Goal: Task Accomplishment & Management: Complete application form

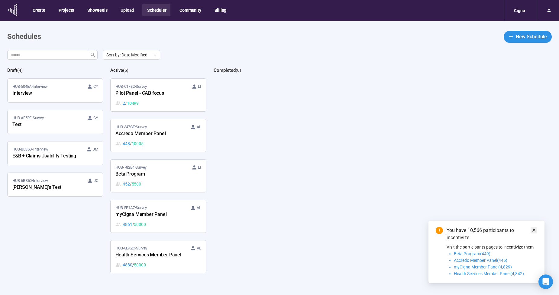
click at [533, 228] on icon "close" at bounding box center [534, 230] width 4 height 4
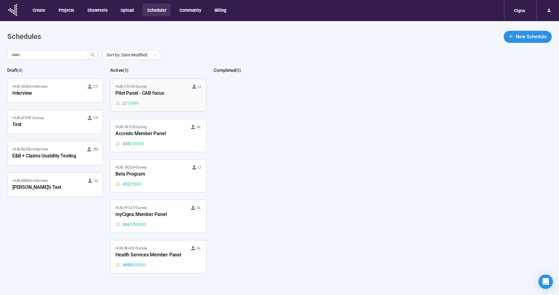
click at [171, 99] on div "HUB-C1F32 • Survey LI Pilot Panel - CAB focus 2 / 10499" at bounding box center [157, 95] width 85 height 23
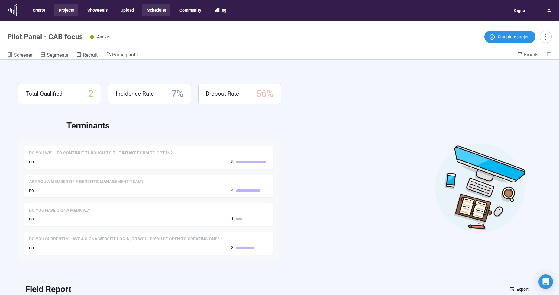
click at [71, 10] on button "Projects" at bounding box center [66, 10] width 24 height 13
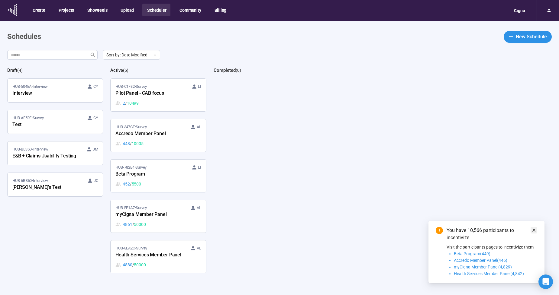
click at [534, 231] on icon "close" at bounding box center [534, 230] width 4 height 4
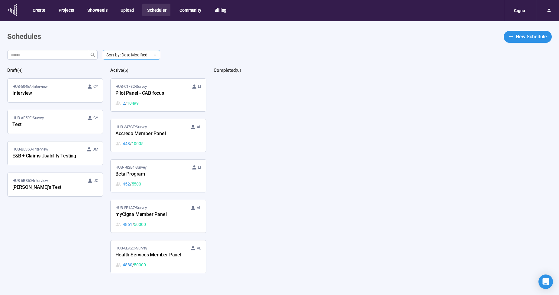
click at [155, 56] on span "Sort by: Date Modified" at bounding box center [131, 54] width 50 height 9
click at [137, 94] on div "Creator" at bounding box center [132, 96] width 48 height 7
click at [281, 47] on main "Schedules New Schedule Creator Draft ( 4 ) HUB-AF59F • Survey CY Test HUB-504EA…" at bounding box center [279, 168] width 559 height 295
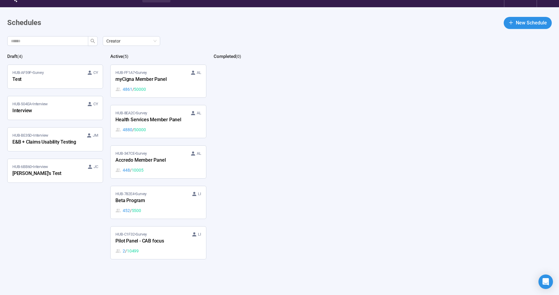
scroll to position [21, 0]
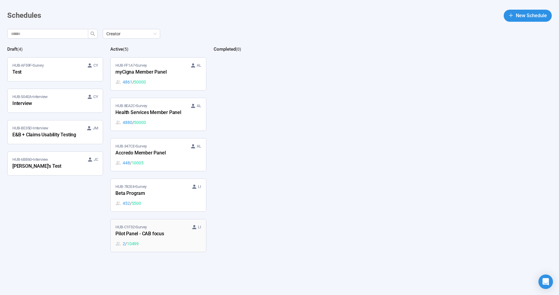
click at [165, 228] on div "HUB-C1F32 • Survey LI" at bounding box center [157, 227] width 85 height 6
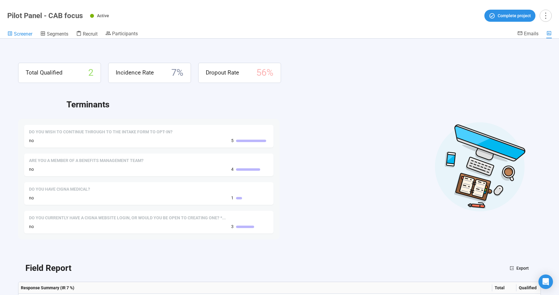
click at [21, 34] on span "Screener" at bounding box center [23, 34] width 18 height 6
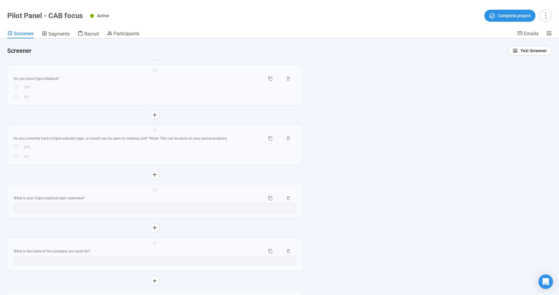
scroll to position [391, 0]
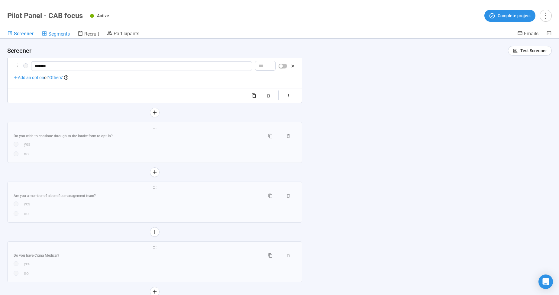
click at [56, 36] on span "Segments" at bounding box center [58, 34] width 21 height 6
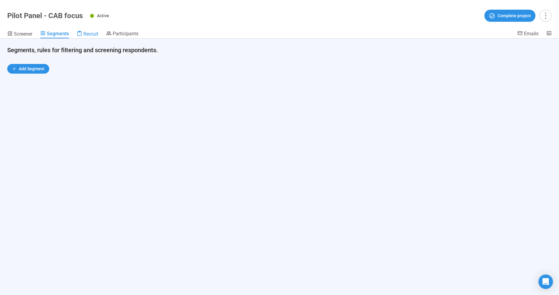
click at [88, 35] on span "Recruit" at bounding box center [90, 34] width 15 height 6
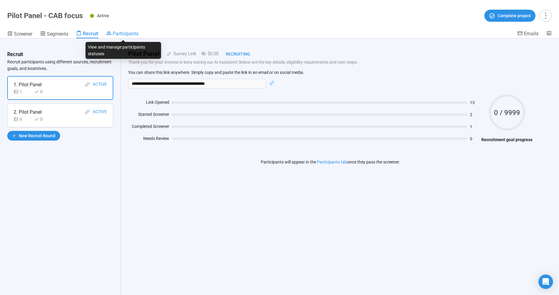
click at [127, 34] on span "Participants" at bounding box center [126, 34] width 26 height 6
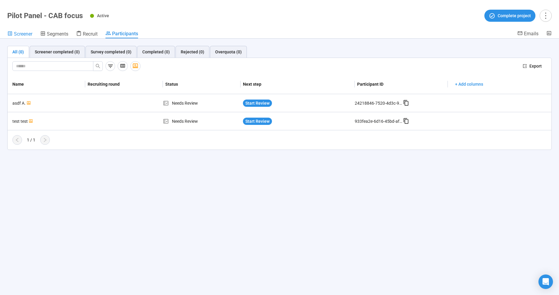
click at [26, 35] on span "Screener" at bounding box center [23, 34] width 18 height 6
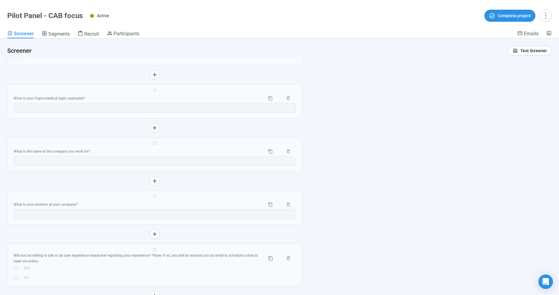
scroll to position [659, 0]
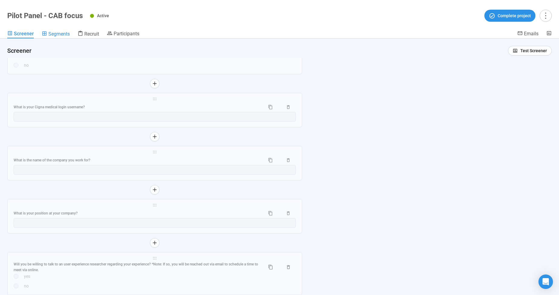
click at [56, 36] on span "Segments" at bounding box center [58, 34] width 21 height 6
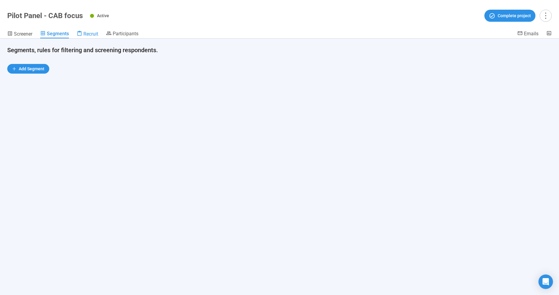
click at [85, 35] on span "Recruit" at bounding box center [90, 34] width 15 height 6
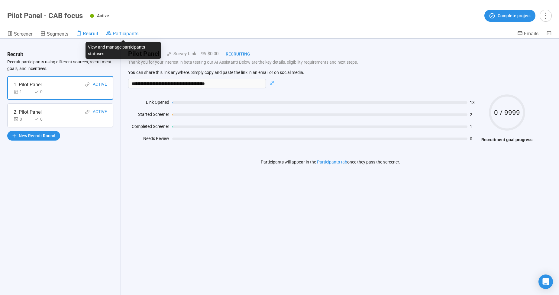
click at [133, 32] on span "Participants" at bounding box center [126, 34] width 26 height 6
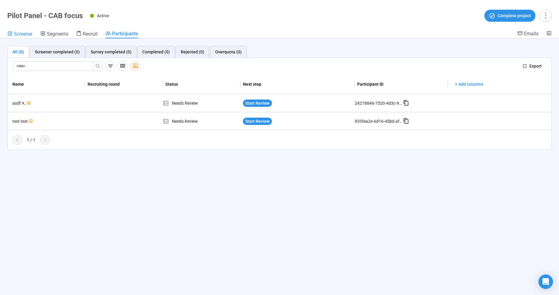
click at [22, 34] on span "Screener" at bounding box center [23, 34] width 18 height 6
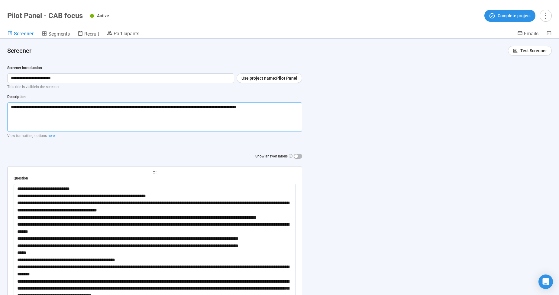
click at [286, 110] on textarea "**********" at bounding box center [154, 117] width 295 height 30
click at [544, 16] on icon "more" at bounding box center [545, 15] width 8 height 8
click at [541, 28] on span "Project details" at bounding box center [533, 29] width 27 height 7
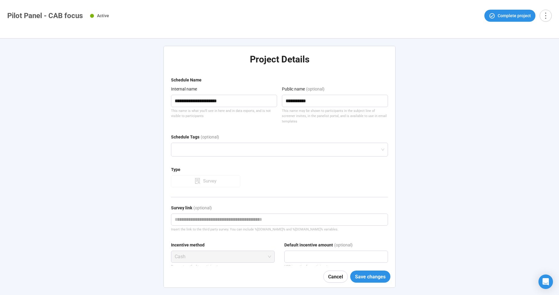
type textarea "**********"
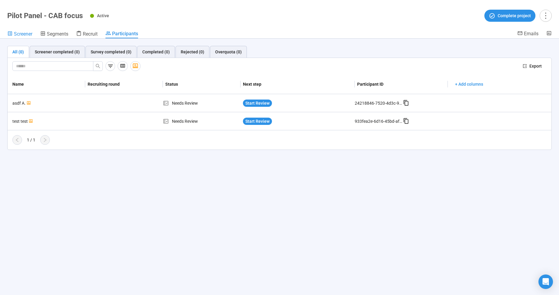
click at [27, 35] on span "Screener" at bounding box center [23, 34] width 18 height 6
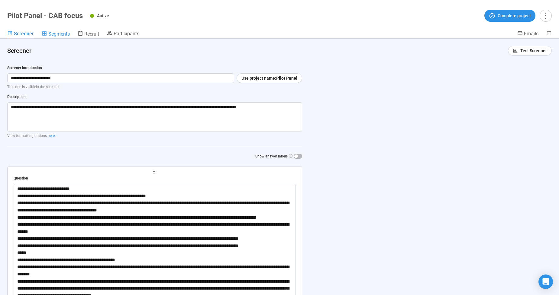
click at [58, 34] on span "Segments" at bounding box center [58, 34] width 21 height 6
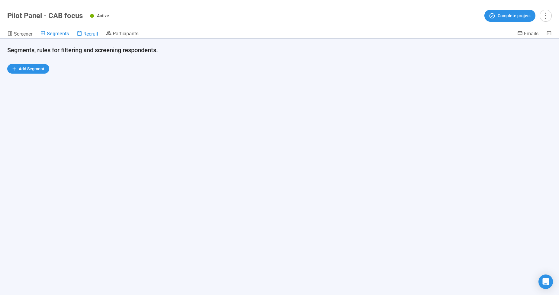
click at [92, 34] on span "Recruit" at bounding box center [90, 34] width 15 height 6
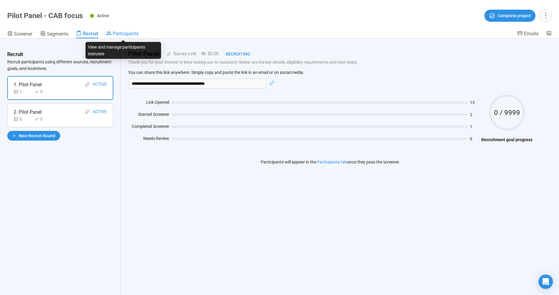
click at [121, 31] on span "Participants" at bounding box center [126, 34] width 26 height 6
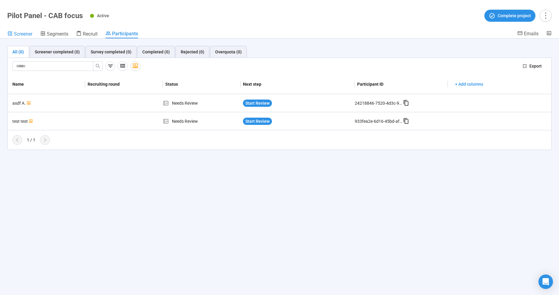
click at [23, 37] on span "Screener" at bounding box center [23, 34] width 18 height 6
